Goal: Check status: Check status

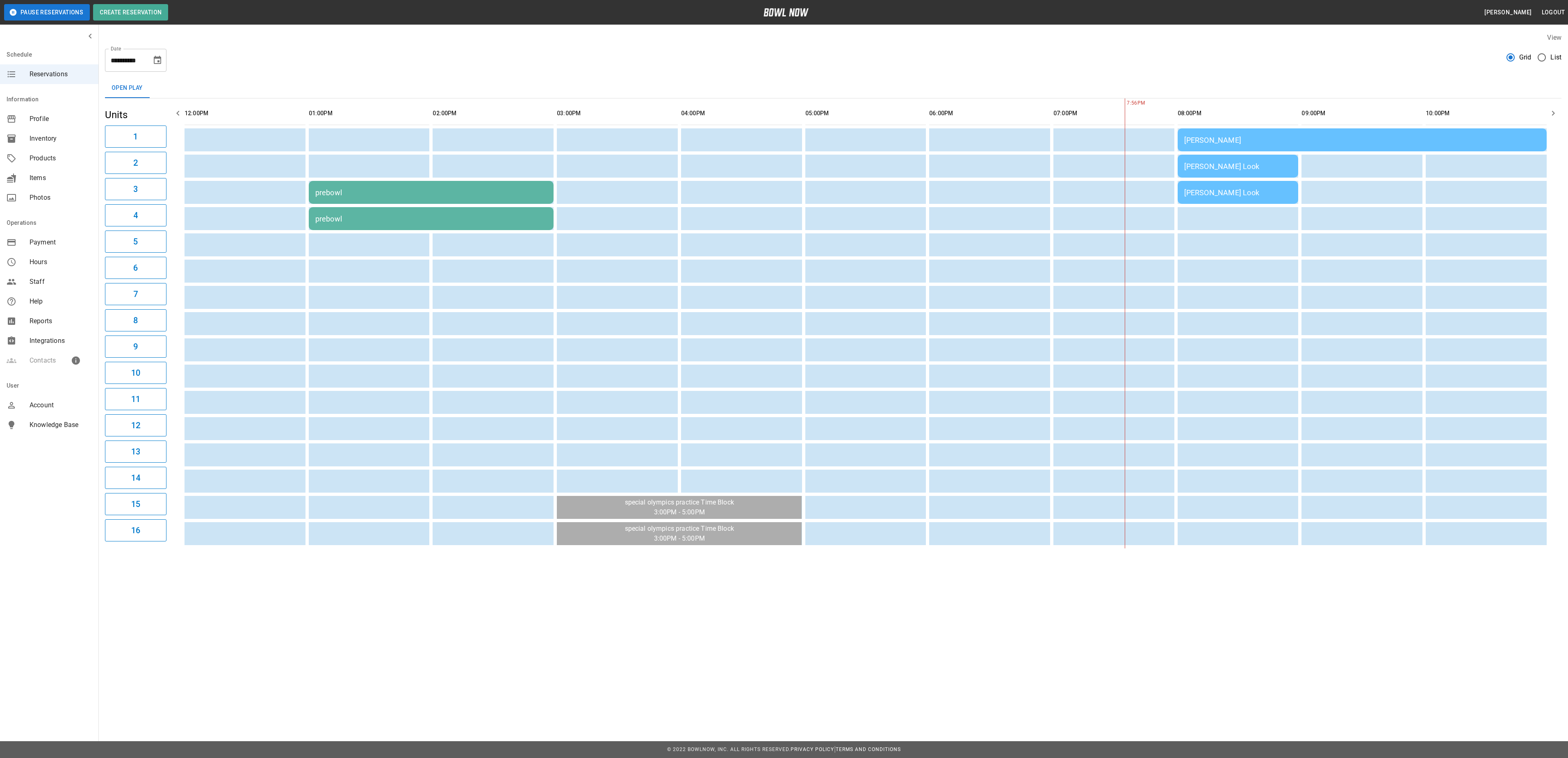
click at [1200, 170] on div "[PERSON_NAME] Look" at bounding box center [1237, 166] width 108 height 9
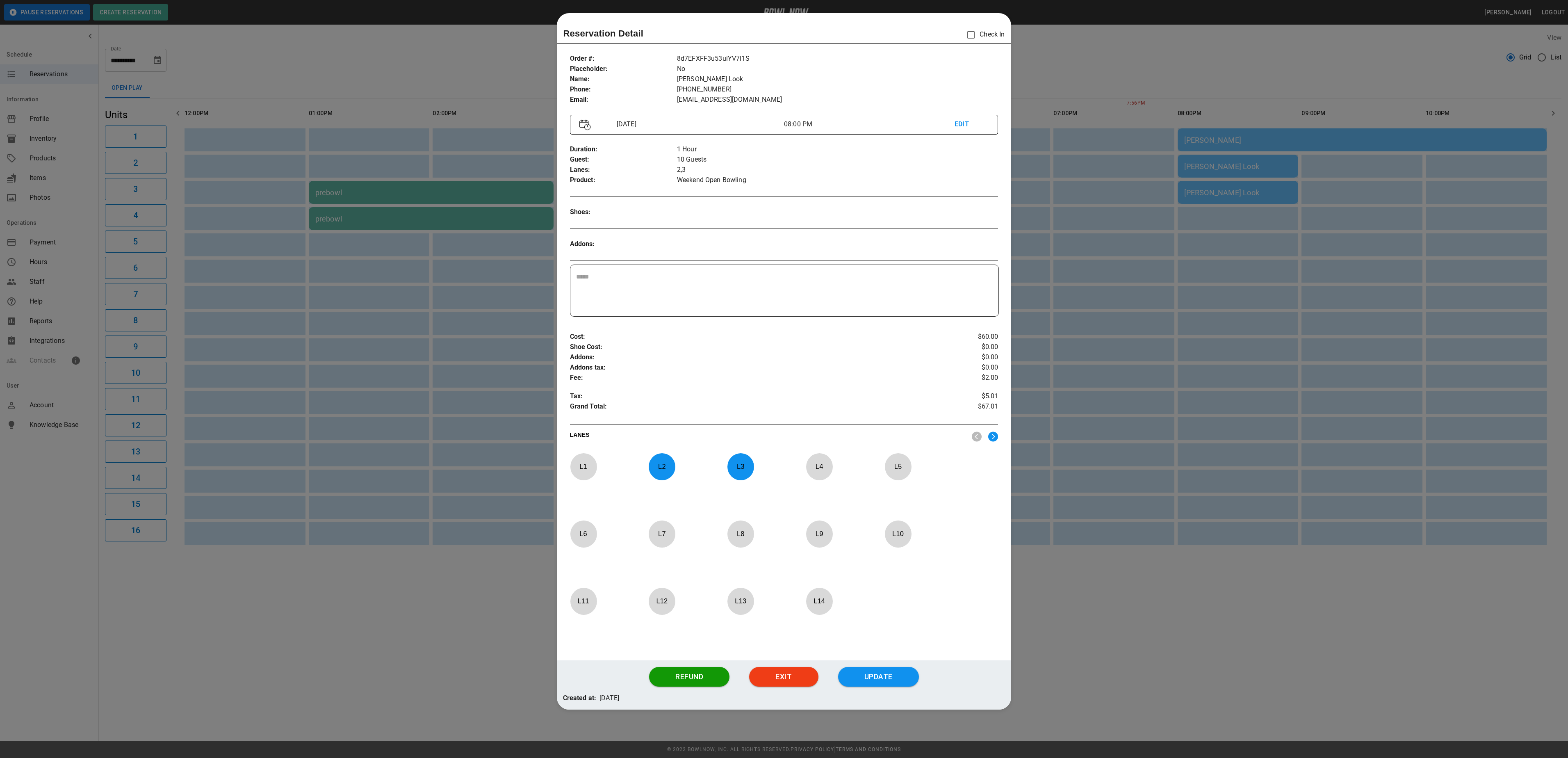
drag, startPoint x: 709, startPoint y: 149, endPoint x: 779, endPoint y: 148, distance: 70.0
click at [754, 147] on p "1 Hour" at bounding box center [838, 149] width 321 height 10
drag, startPoint x: 678, startPoint y: 85, endPoint x: 982, endPoint y: 132, distance: 307.6
click at [965, 130] on div "Order # : Placeholder : Name : Phone : Email : 8d7EFXFF3u53uiYV7I1S No Nikki Lo…" at bounding box center [784, 353] width 455 height 613
drag, startPoint x: 982, startPoint y: 132, endPoint x: 1089, endPoint y: 74, distance: 121.7
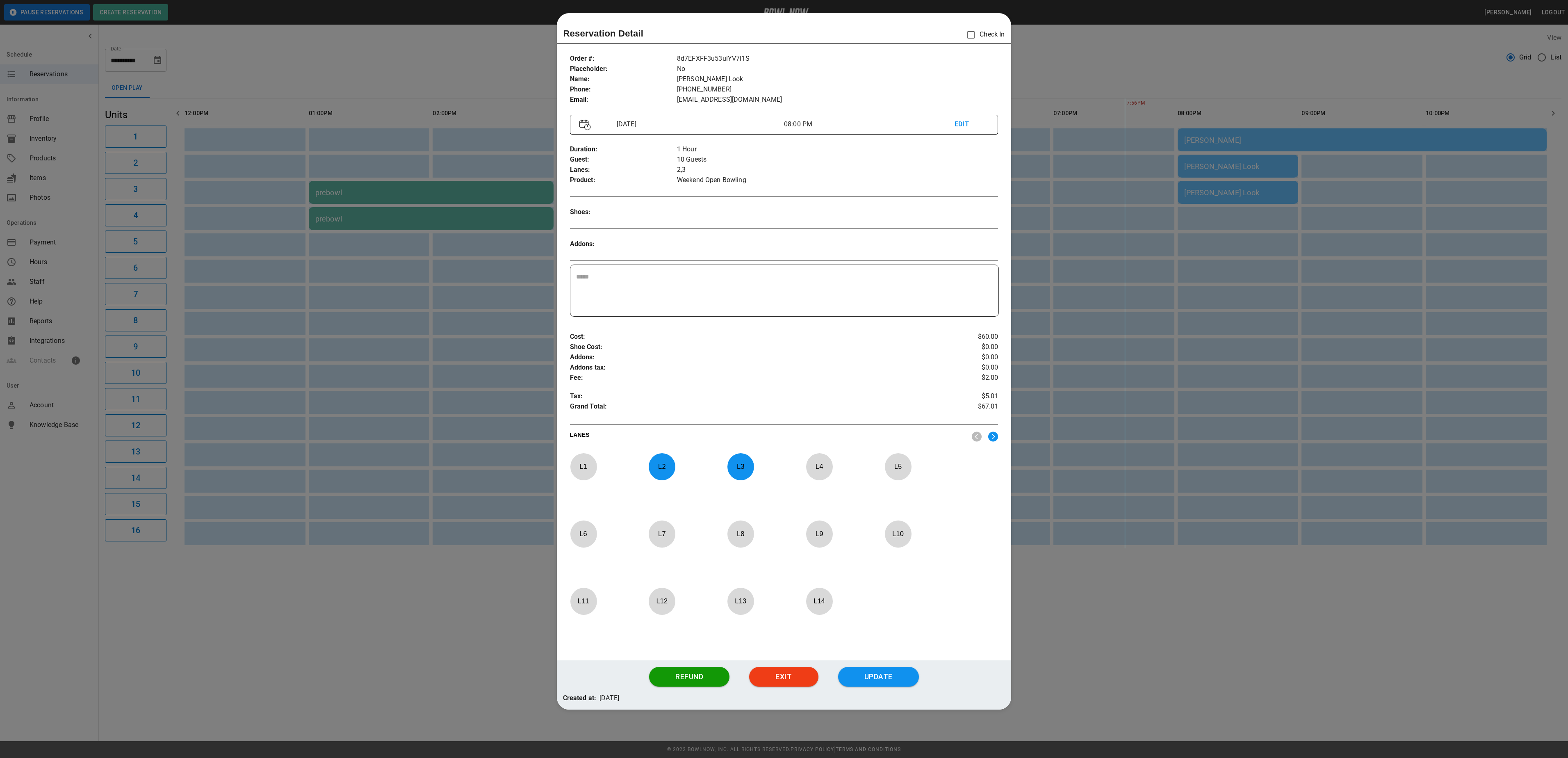
click at [1097, 74] on div at bounding box center [784, 379] width 1568 height 758
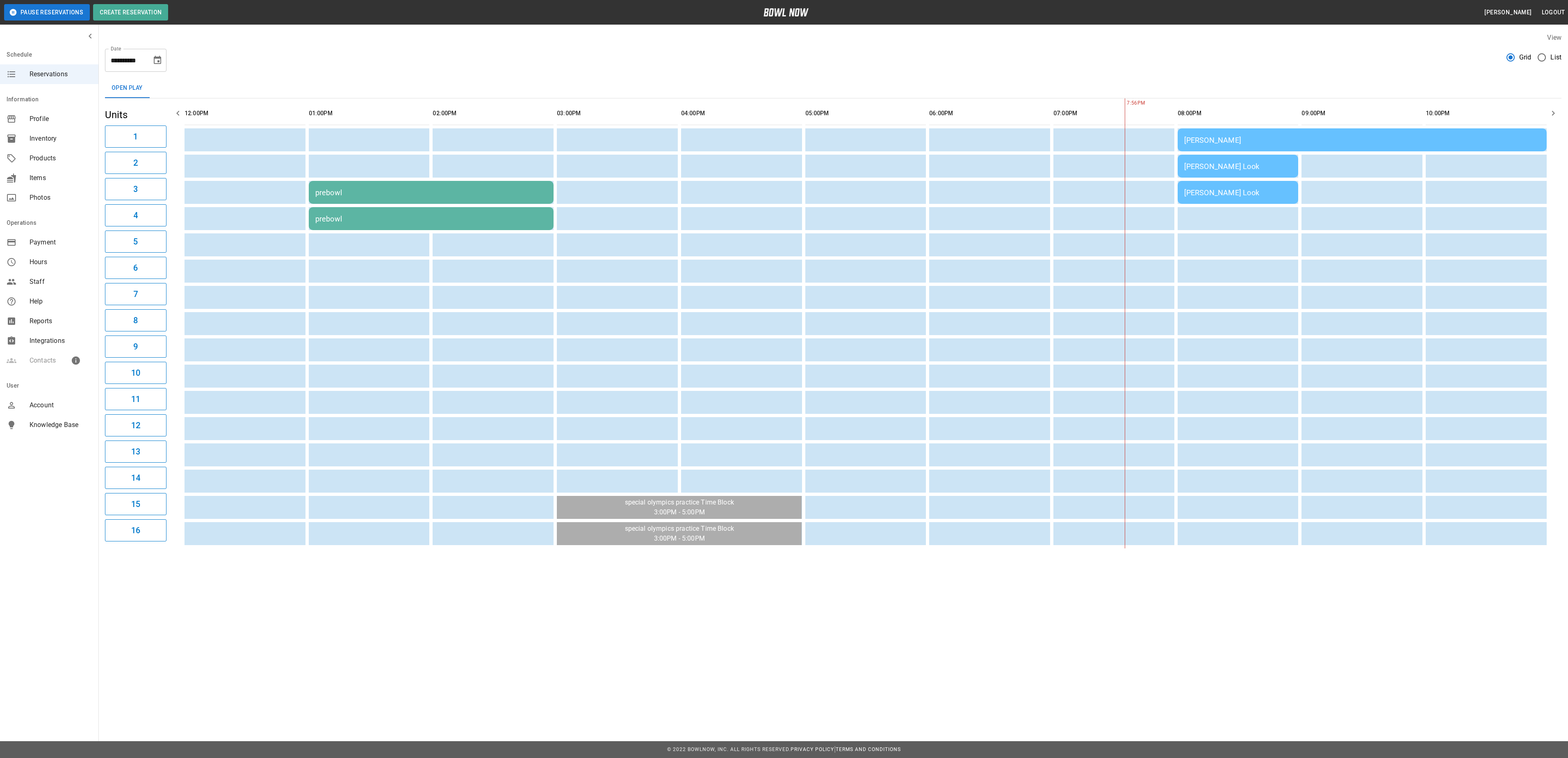
click at [1246, 161] on td "[PERSON_NAME] Look" at bounding box center [1238, 166] width 121 height 23
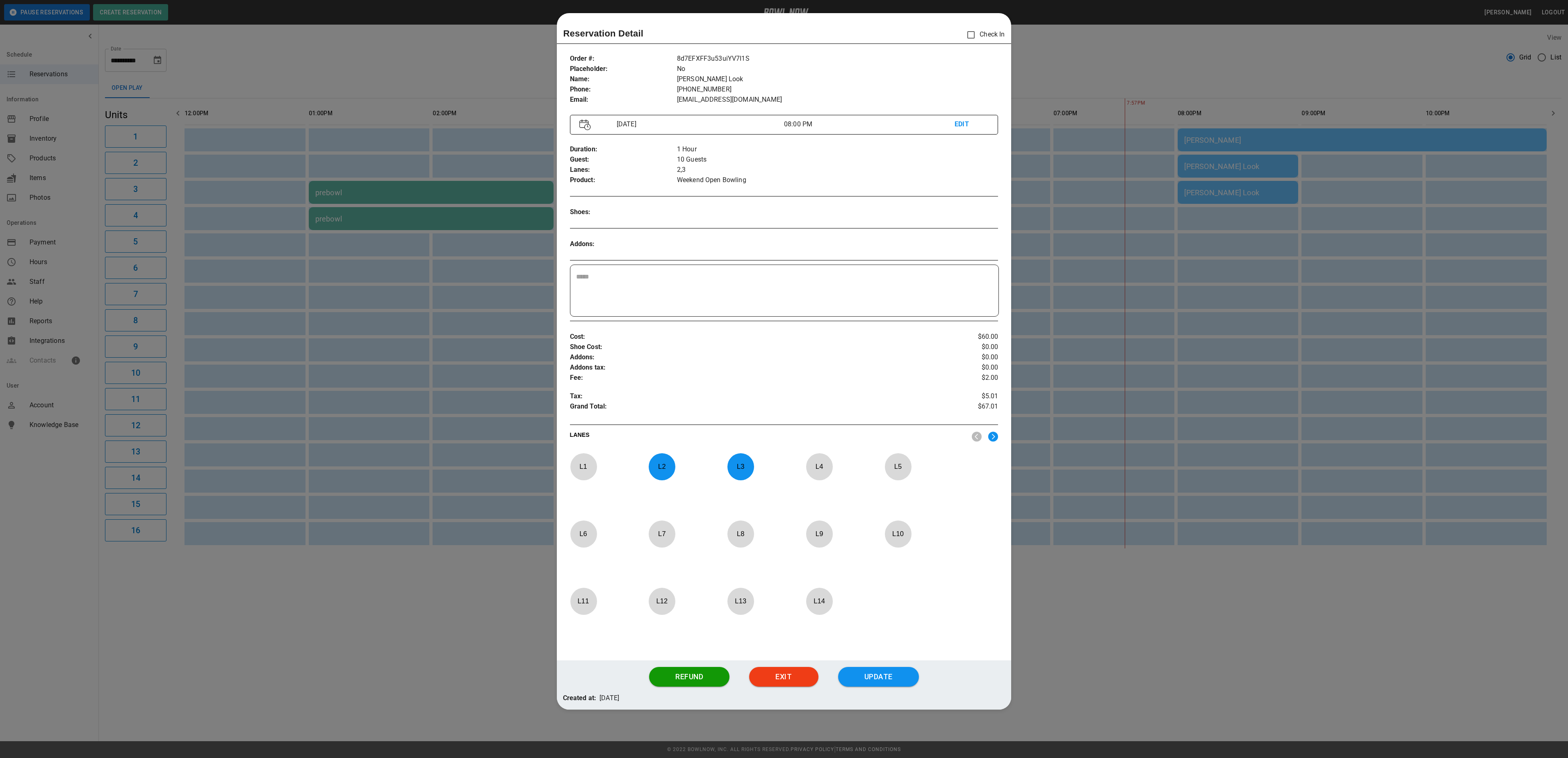
drag, startPoint x: 1168, startPoint y: 57, endPoint x: 1153, endPoint y: 57, distance: 15.0
click at [1169, 57] on div at bounding box center [784, 379] width 1568 height 758
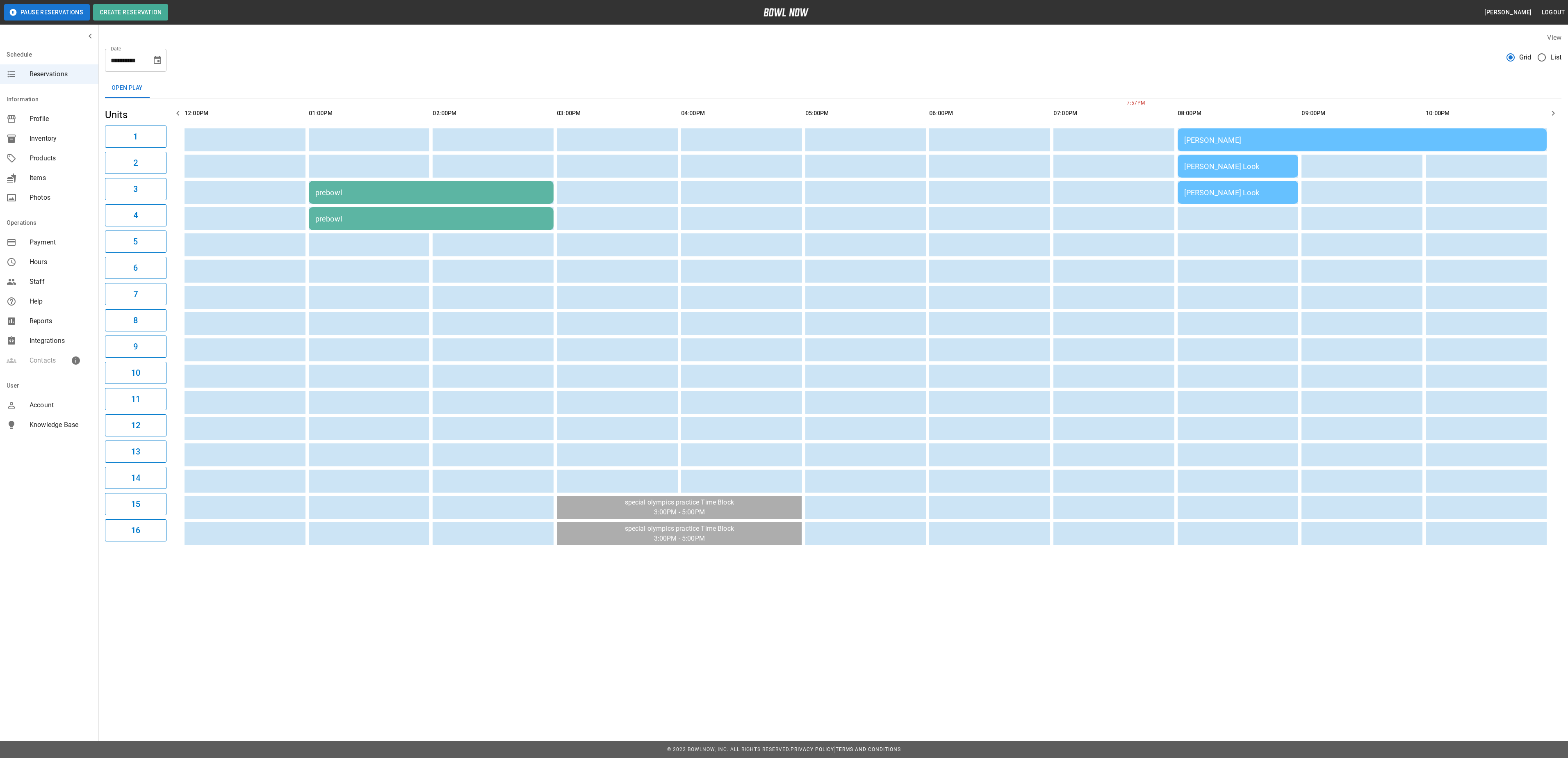
click at [1231, 168] on div "[PERSON_NAME] Look" at bounding box center [1237, 166] width 108 height 9
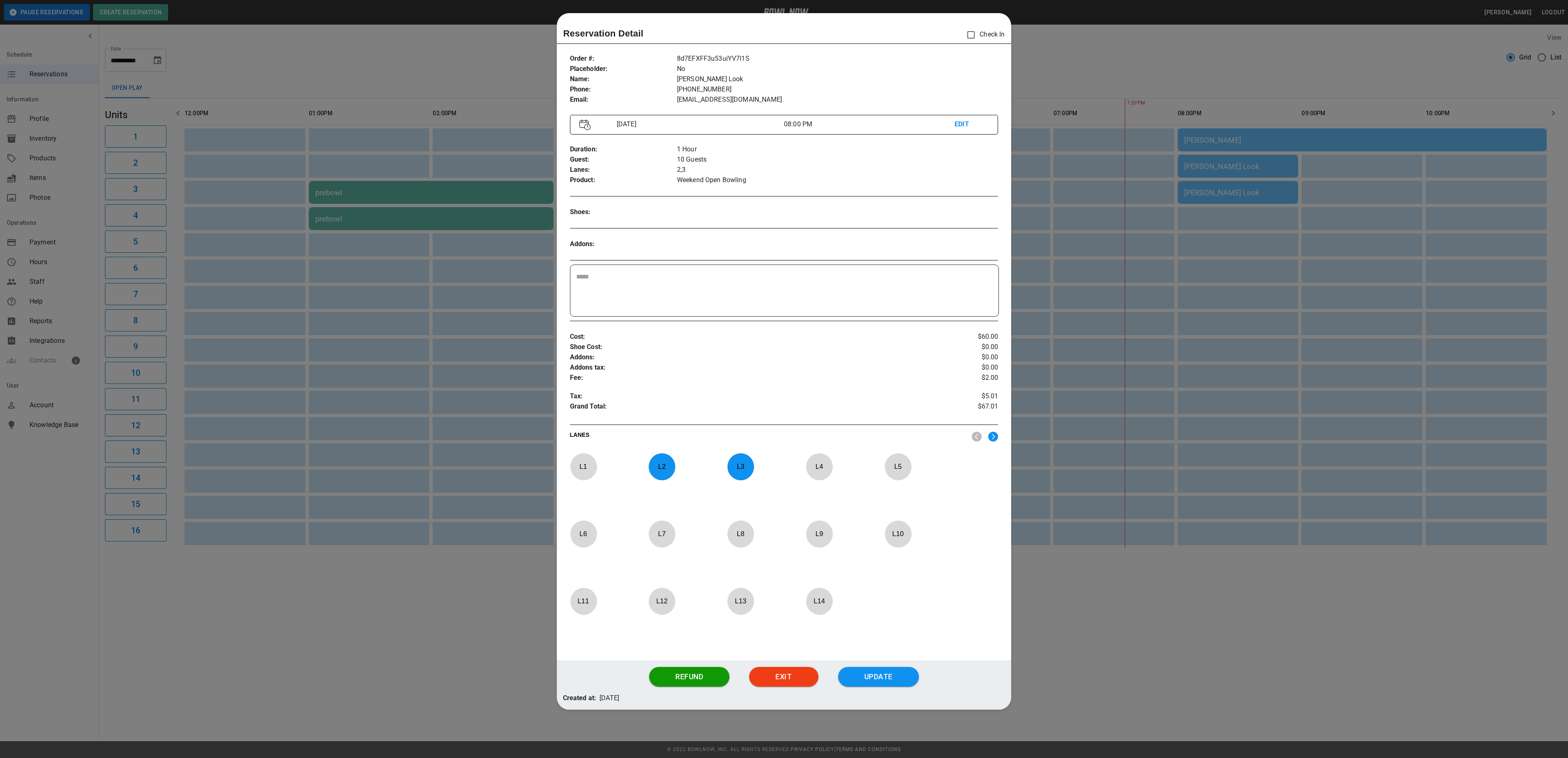
drag, startPoint x: 1094, startPoint y: 64, endPoint x: 1096, endPoint y: 46, distance: 18.1
click at [1093, 63] on div at bounding box center [784, 379] width 1568 height 758
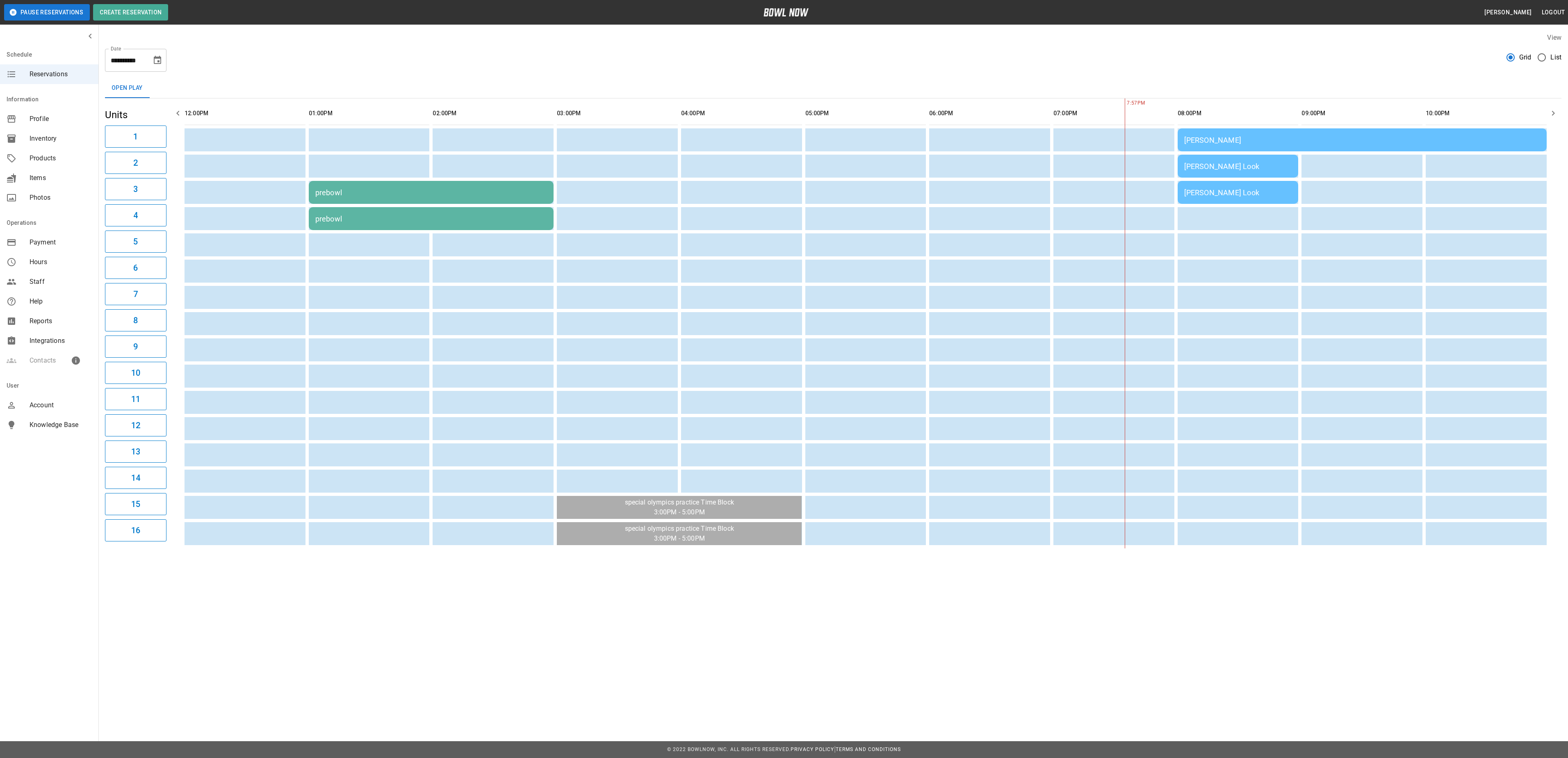
click at [1409, 139] on div "[PERSON_NAME]" at bounding box center [1362, 140] width 356 height 9
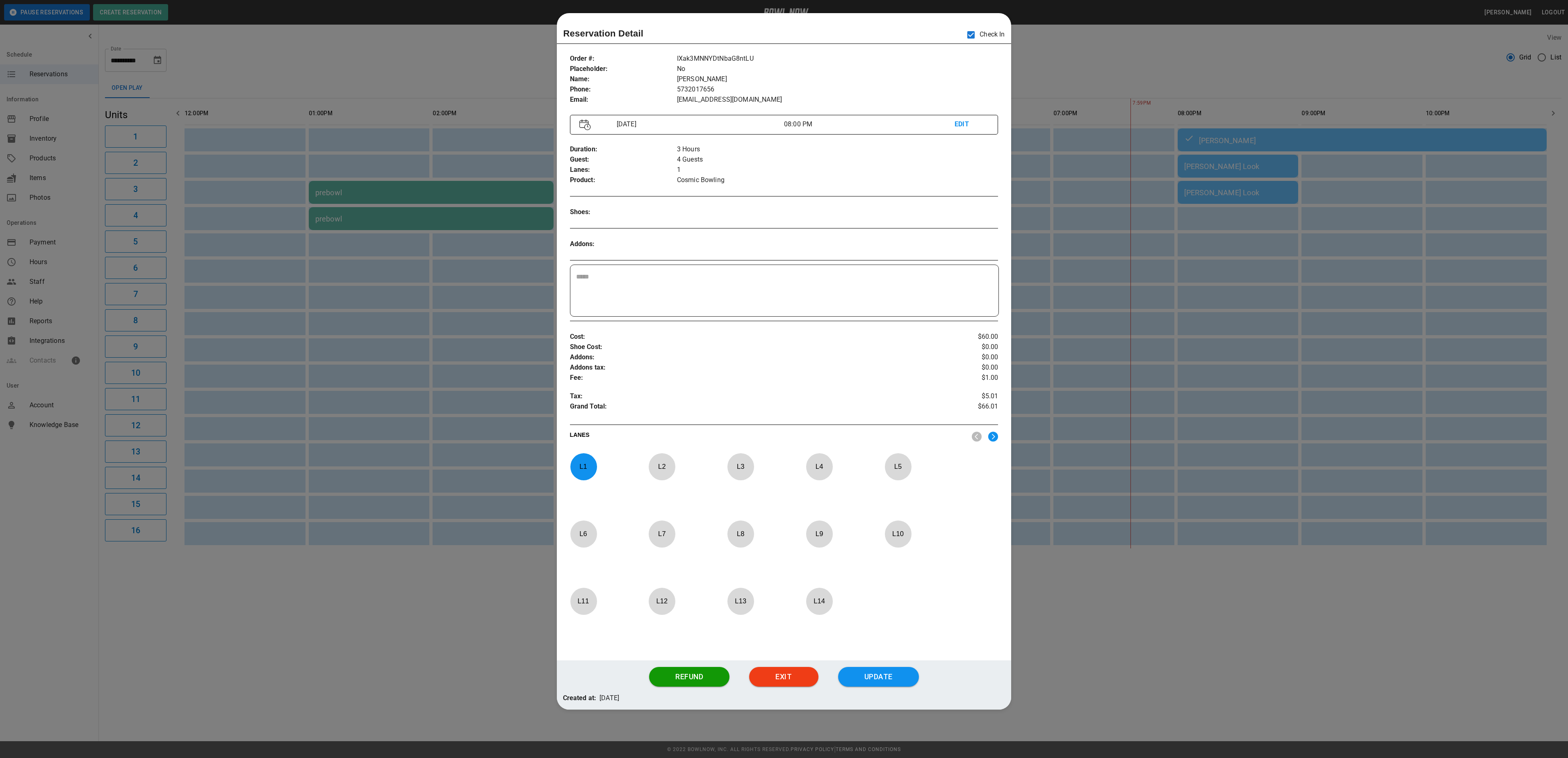
click at [1071, 43] on div at bounding box center [784, 379] width 1568 height 758
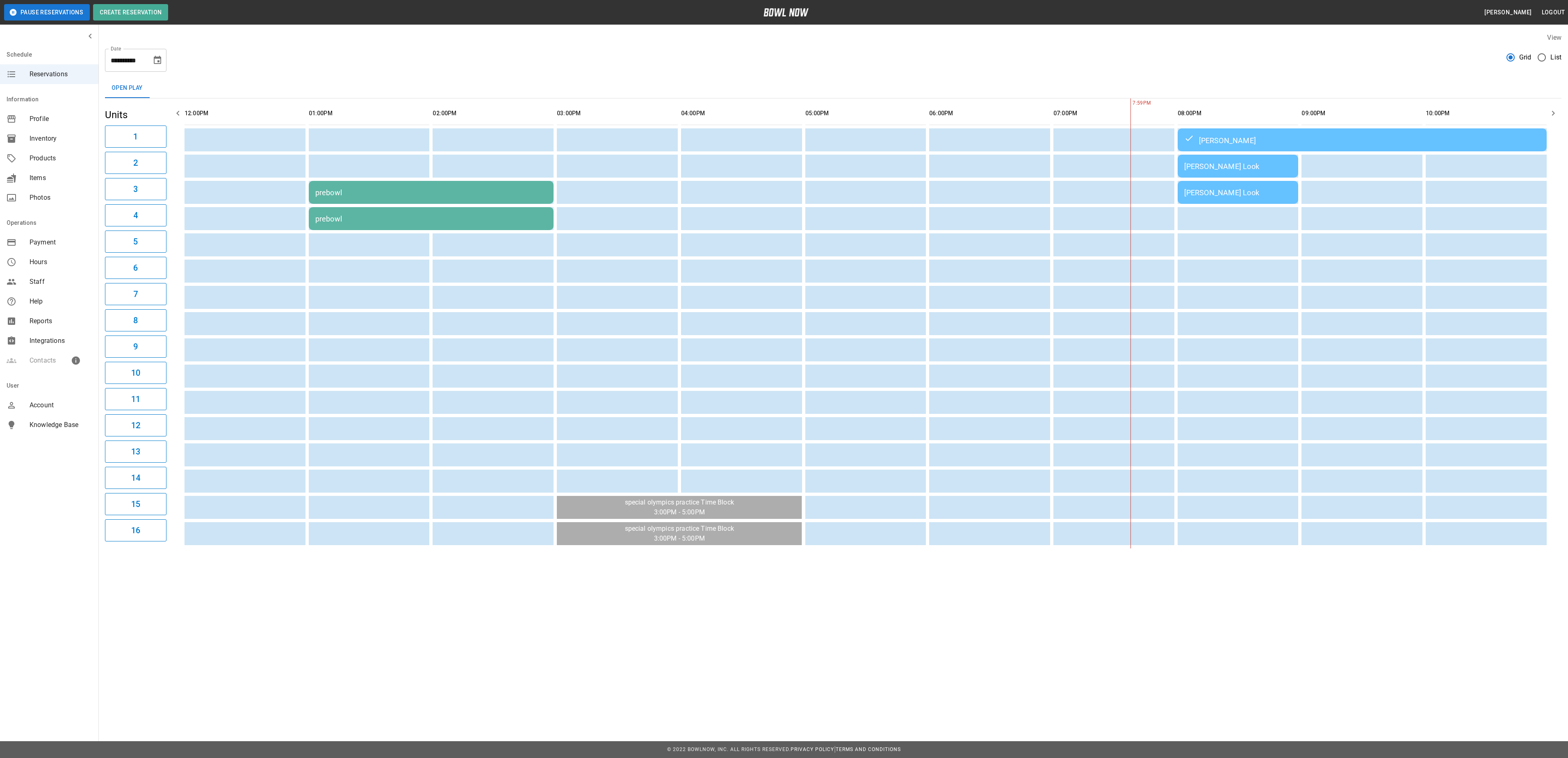
click at [1254, 170] on div "[PERSON_NAME] Look" at bounding box center [1237, 166] width 108 height 9
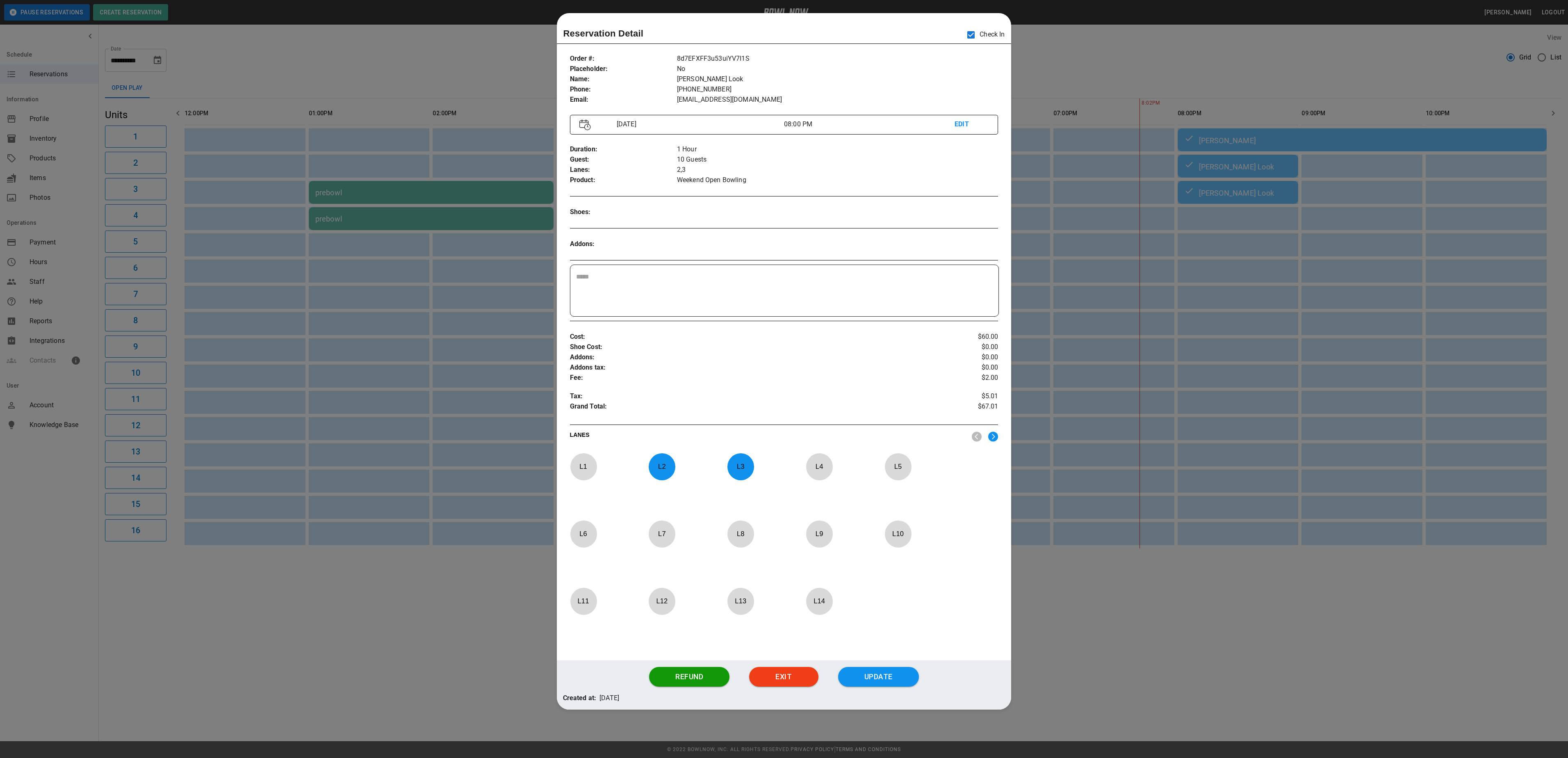
click at [1067, 40] on div at bounding box center [784, 379] width 1568 height 758
